Goal: Entertainment & Leisure: Consume media (video, audio)

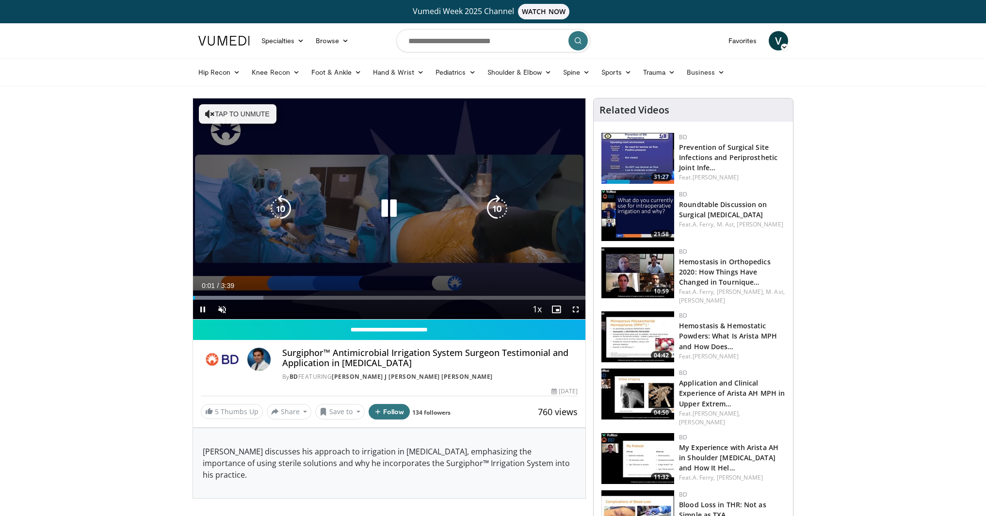
click at [241, 124] on div "10 seconds Tap to unmute" at bounding box center [389, 208] width 393 height 221
click at [232, 115] on button "Tap to unmute" at bounding box center [238, 113] width 78 height 19
click at [386, 208] on icon "Video Player" at bounding box center [388, 208] width 27 height 27
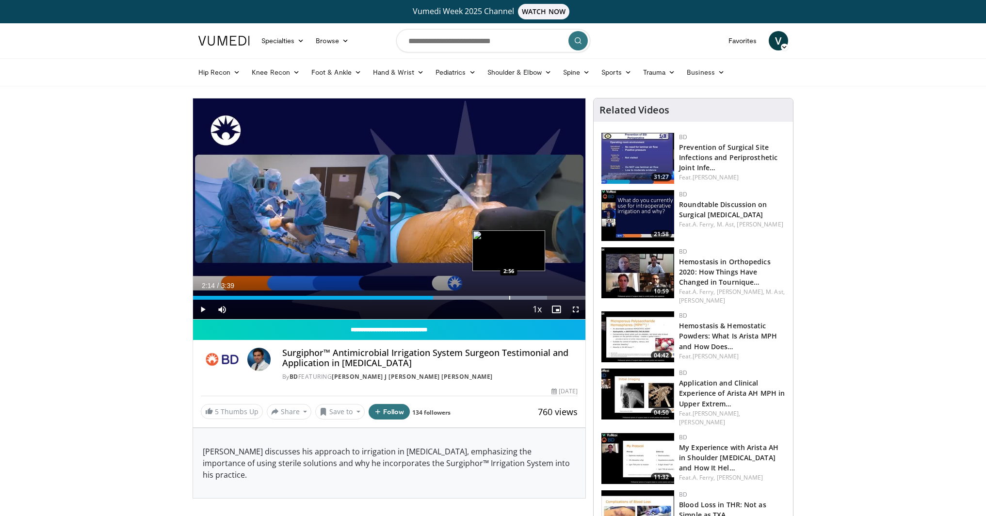
click at [509, 296] on div "Progress Bar" at bounding box center [509, 298] width 1 height 4
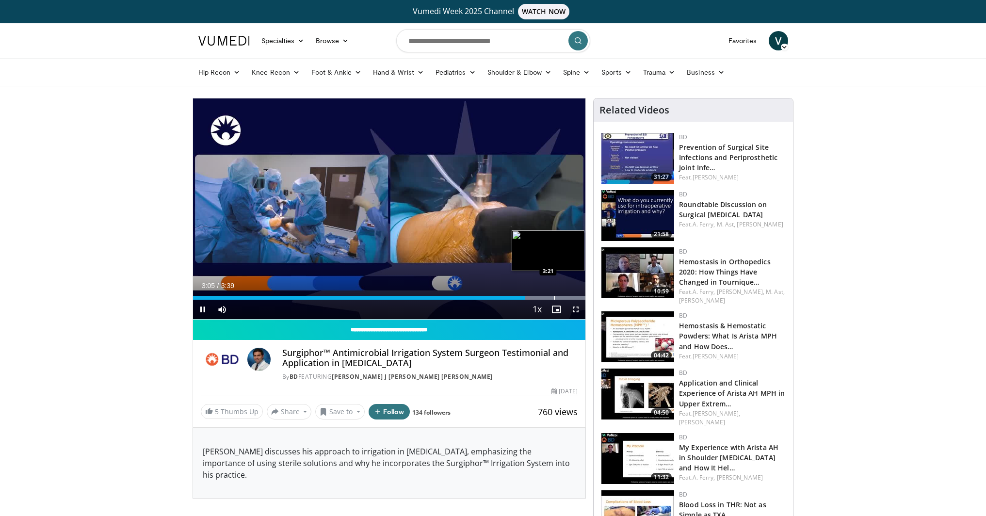
click at [554, 299] on div "Progress Bar" at bounding box center [554, 298] width 1 height 4
